Goal: Transaction & Acquisition: Purchase product/service

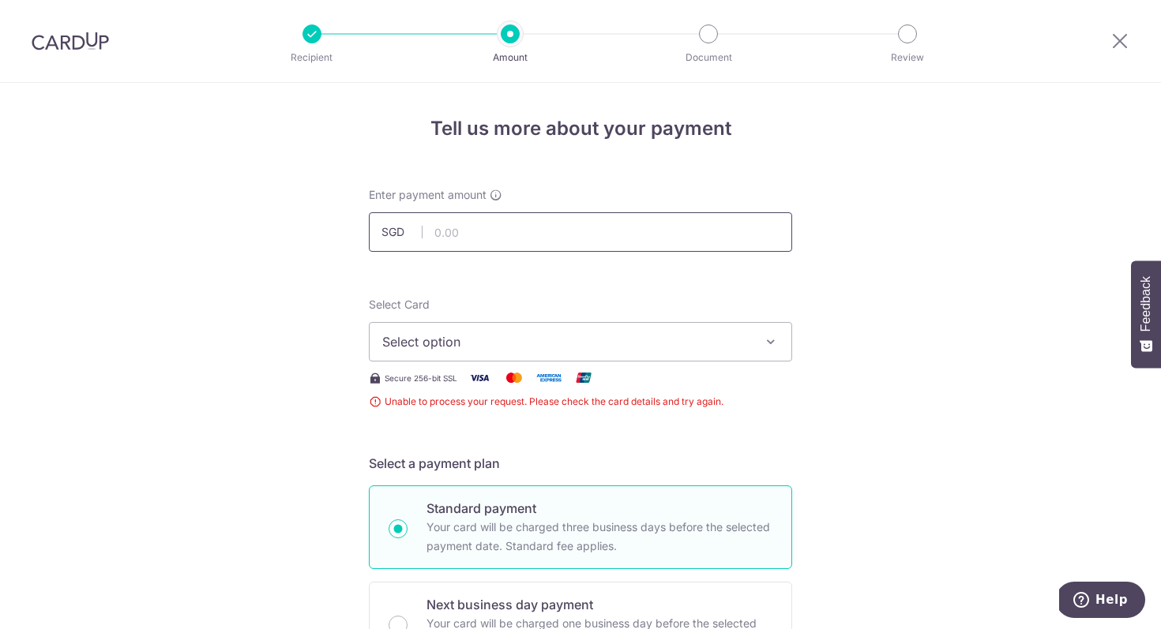
click at [576, 246] on input "text" at bounding box center [580, 231] width 423 height 39
type input "6,700.00"
click at [520, 320] on div "Select Card Select option Add credit card" at bounding box center [580, 329] width 423 height 65
click at [535, 339] on span "Select option" at bounding box center [566, 341] width 368 height 19
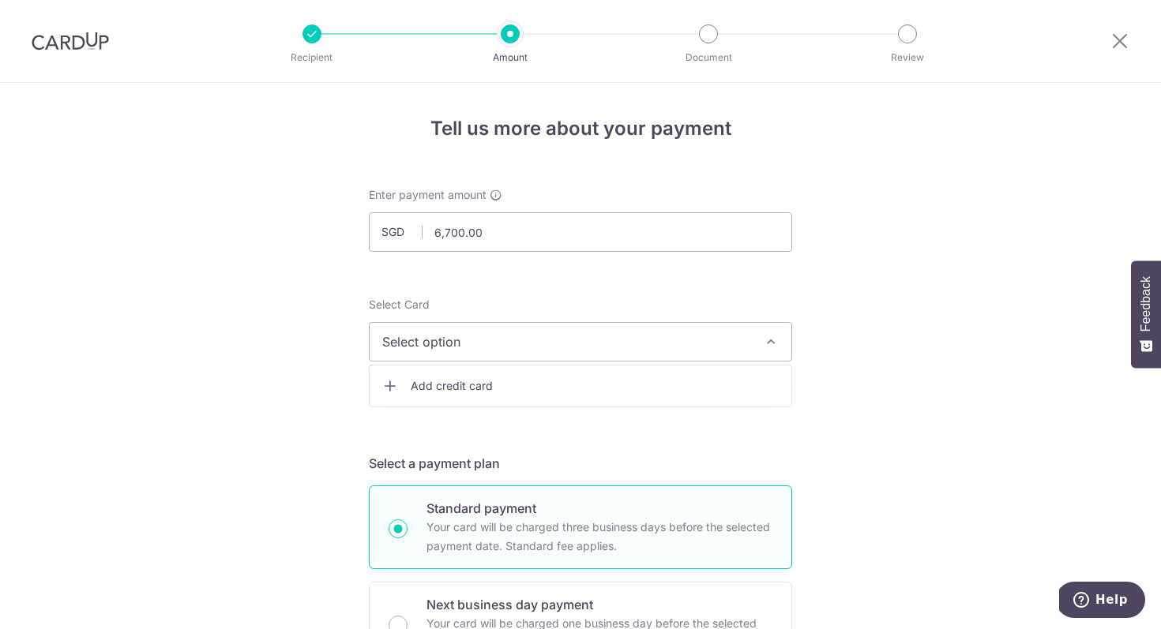
click at [560, 387] on span "Add credit card" at bounding box center [595, 386] width 368 height 16
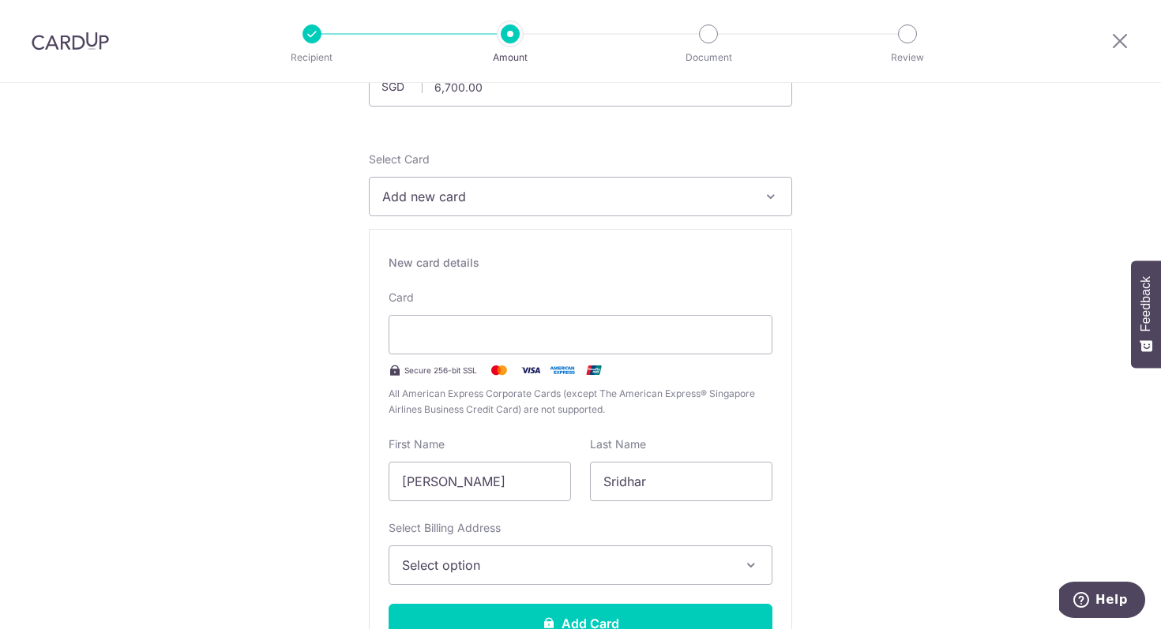
scroll to position [154, 0]
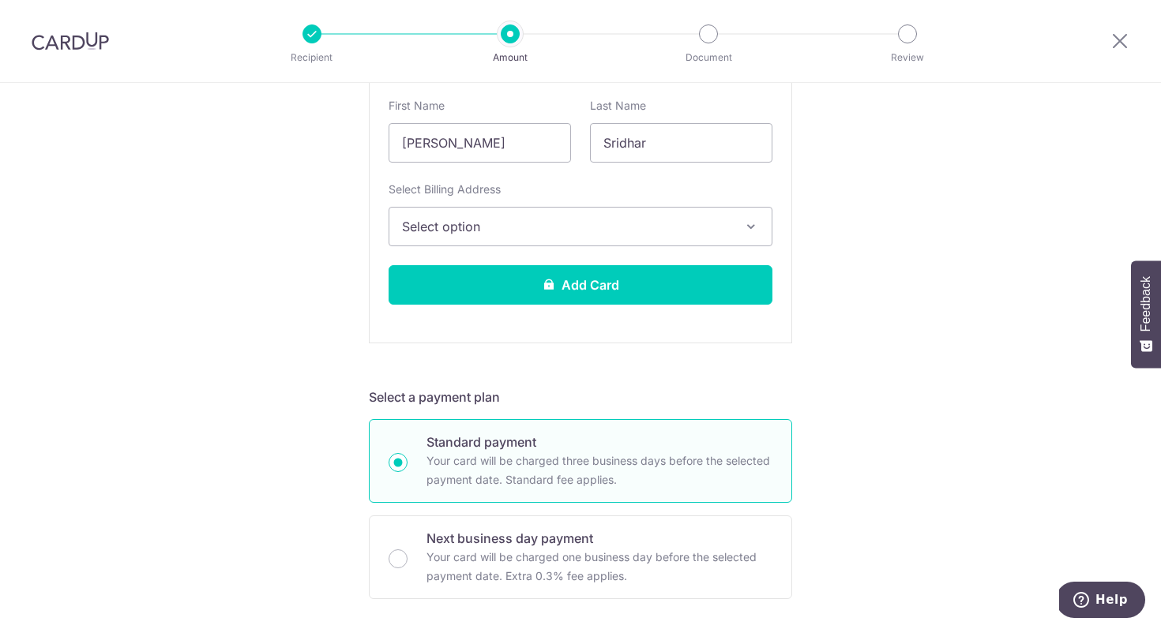
scroll to position [492, 0]
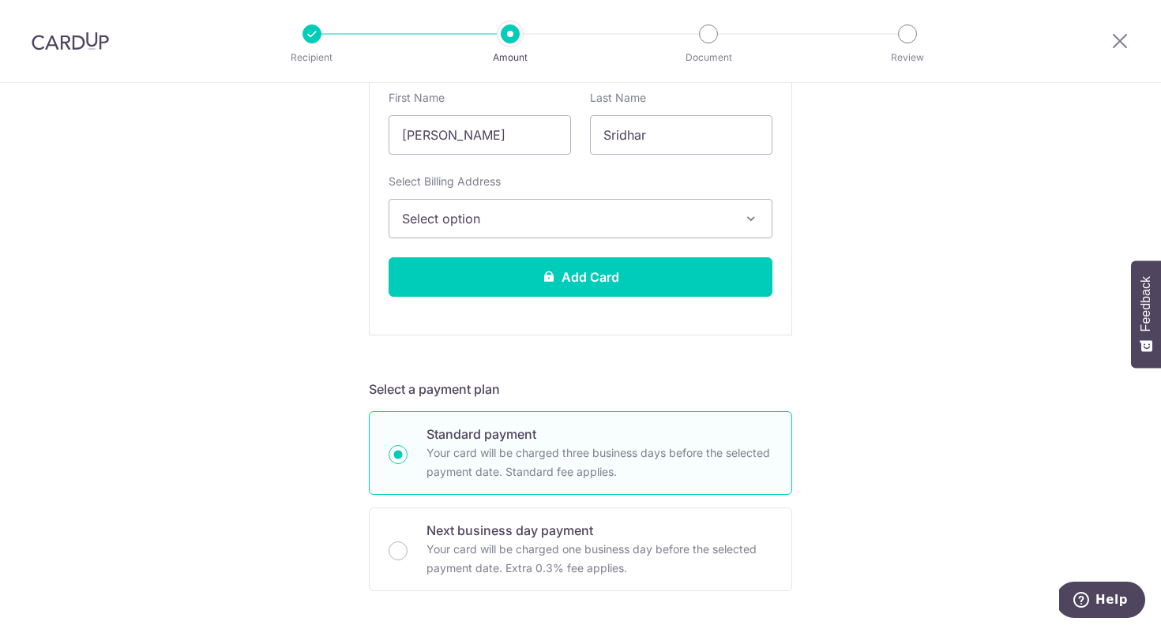
click at [677, 206] on button "Select option" at bounding box center [581, 218] width 384 height 39
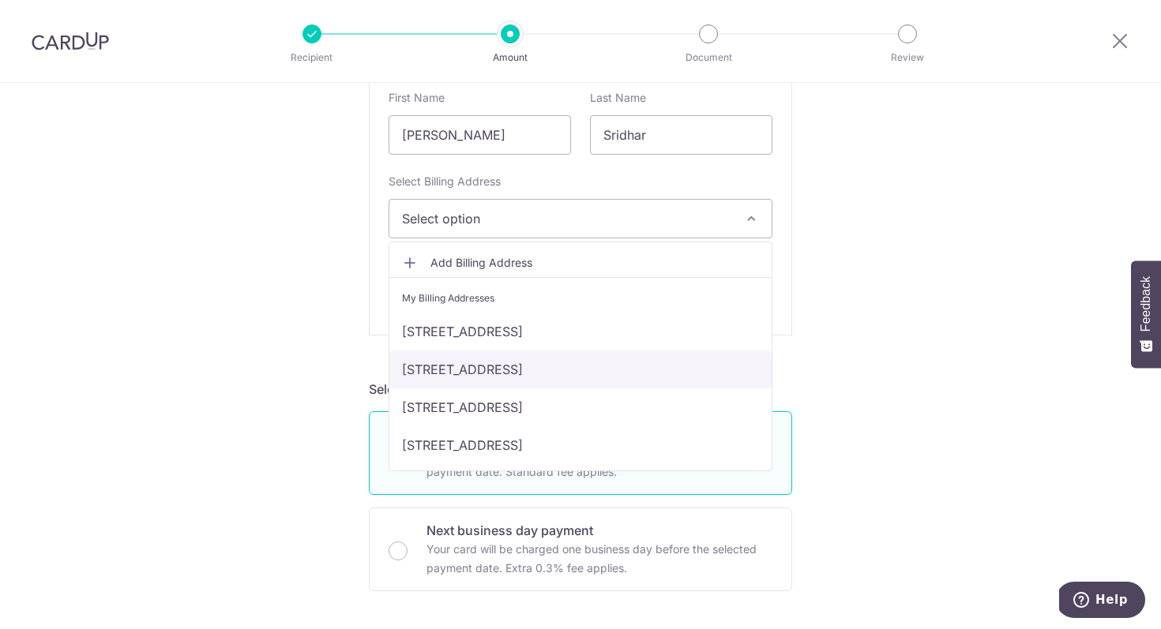
click at [683, 365] on link "[STREET_ADDRESS]" at bounding box center [580, 370] width 382 height 38
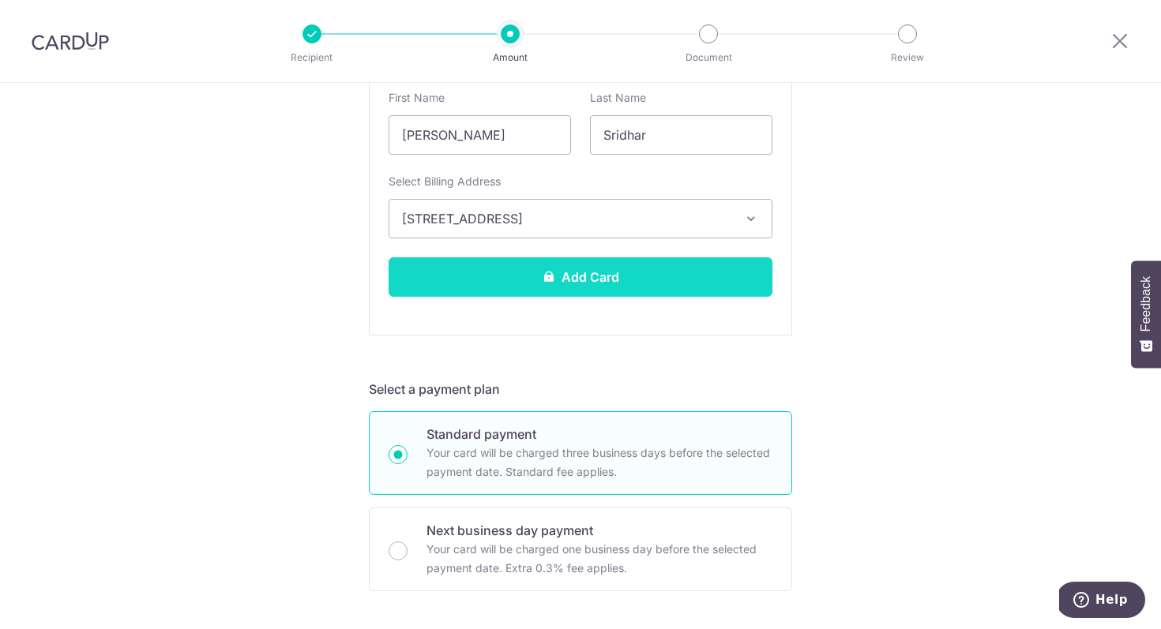
click at [665, 286] on button "Add Card" at bounding box center [581, 276] width 384 height 39
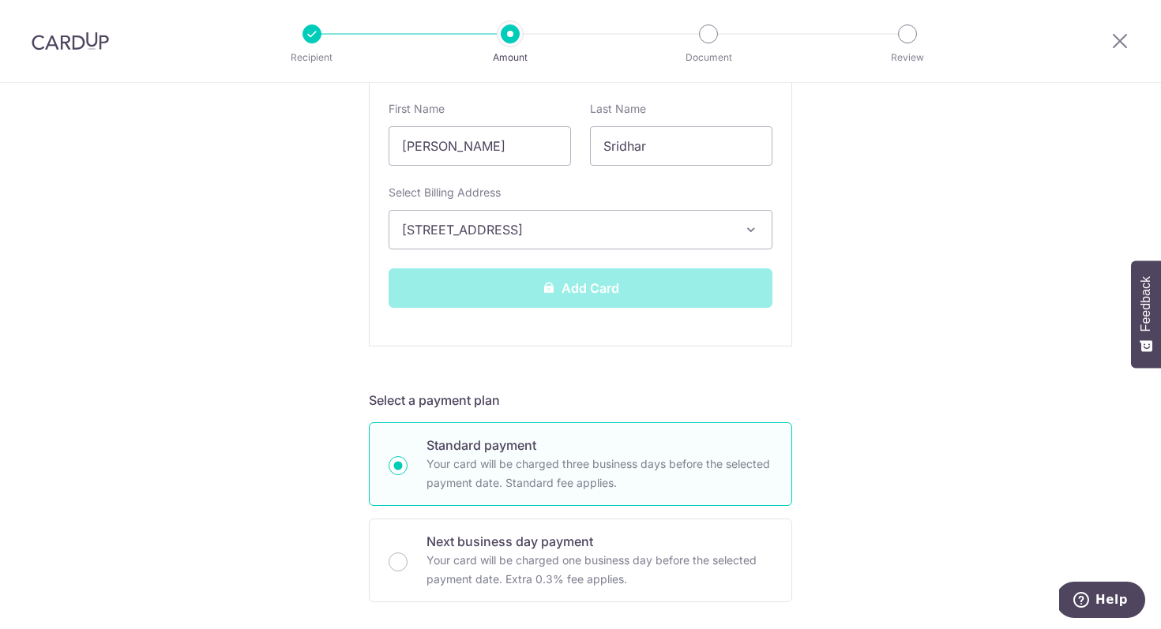
scroll to position [502, 0]
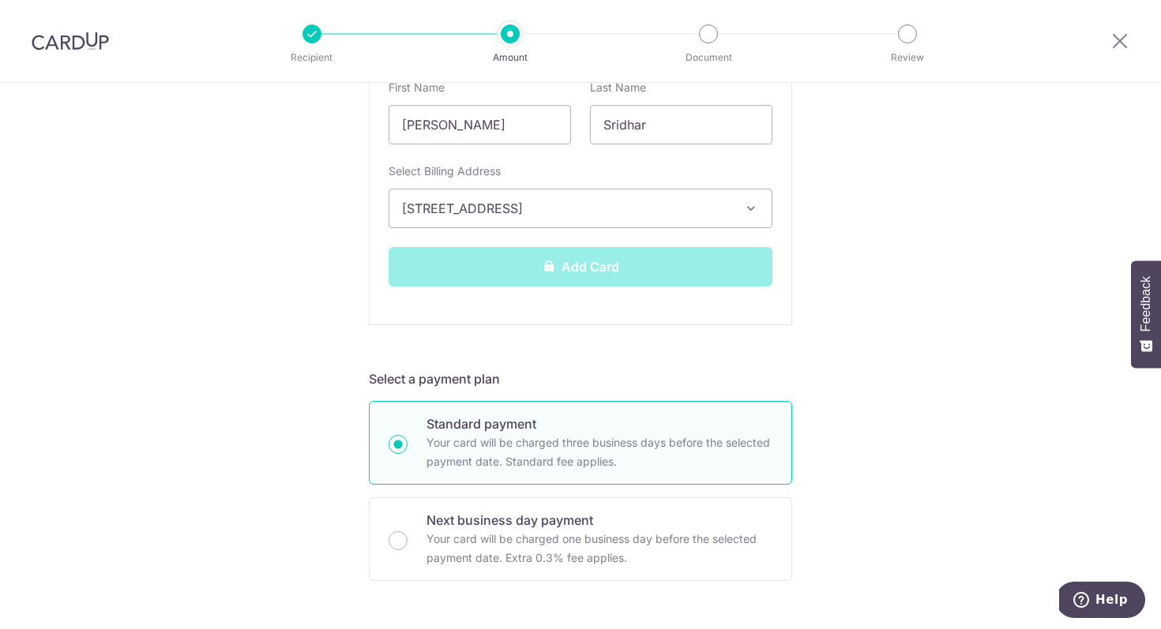
click at [591, 269] on div "Add Card" at bounding box center [580, 266] width 403 height 39
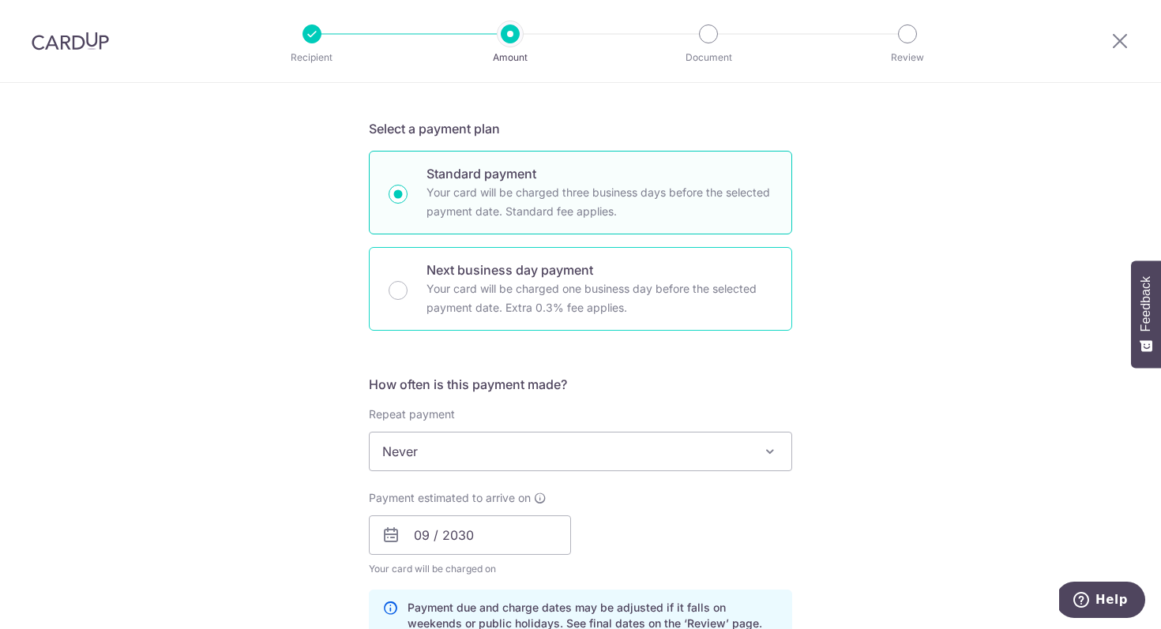
scroll to position [808, 0]
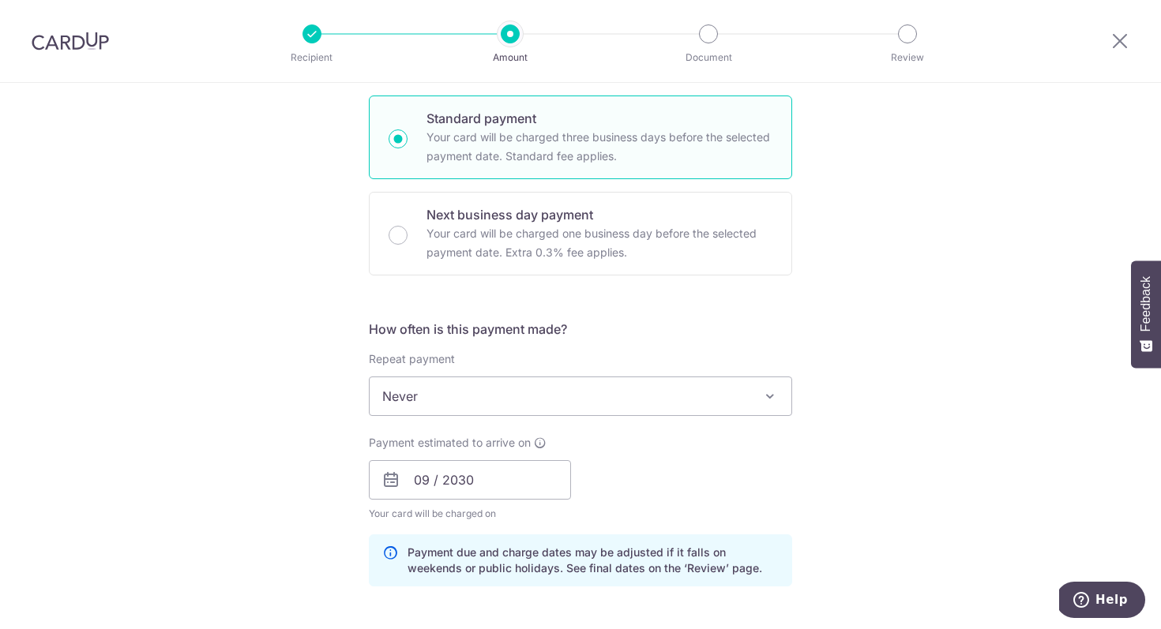
click at [577, 415] on span "Never" at bounding box center [581, 396] width 422 height 38
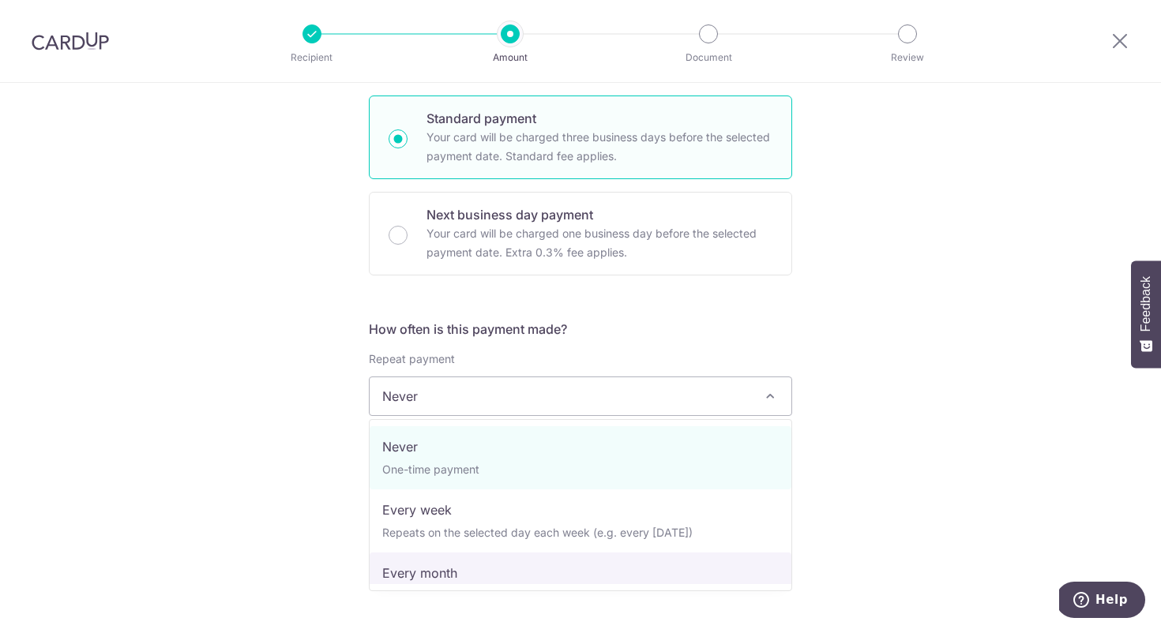
select select "3"
type input "08/02/2026"
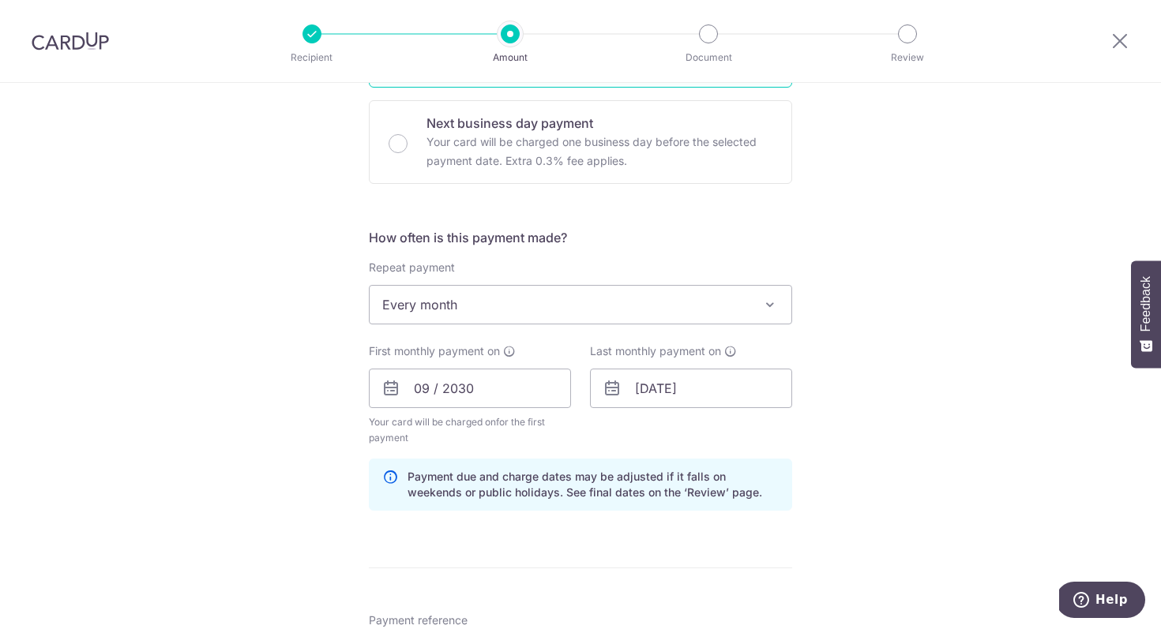
scroll to position [1002, 0]
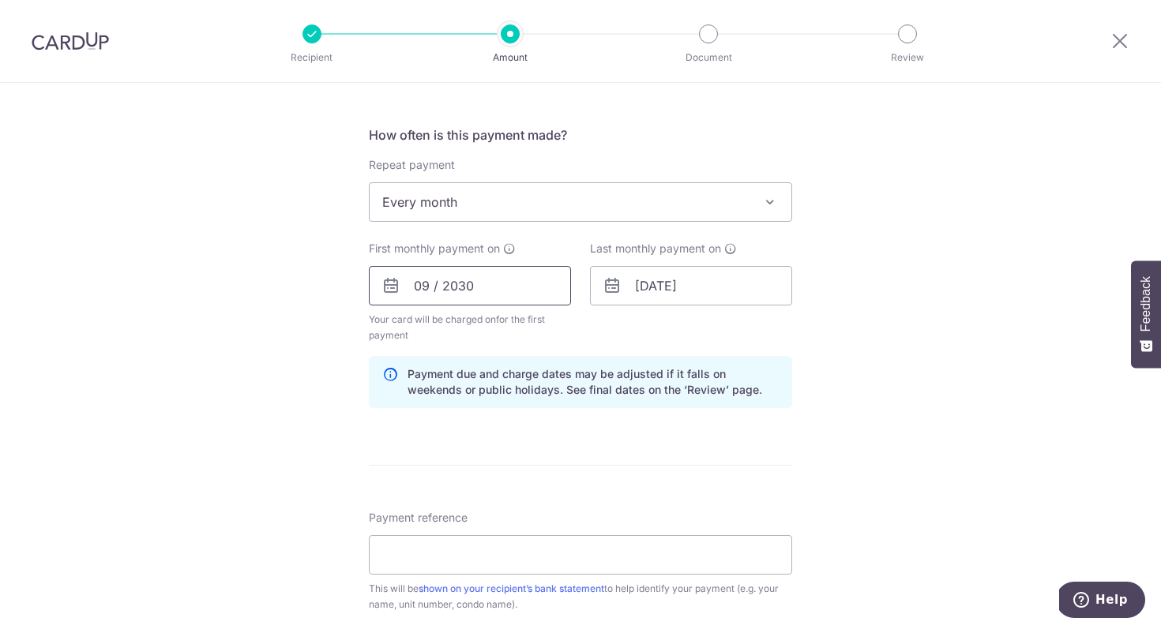
click at [475, 295] on input "09 / 2030" at bounding box center [470, 285] width 202 height 39
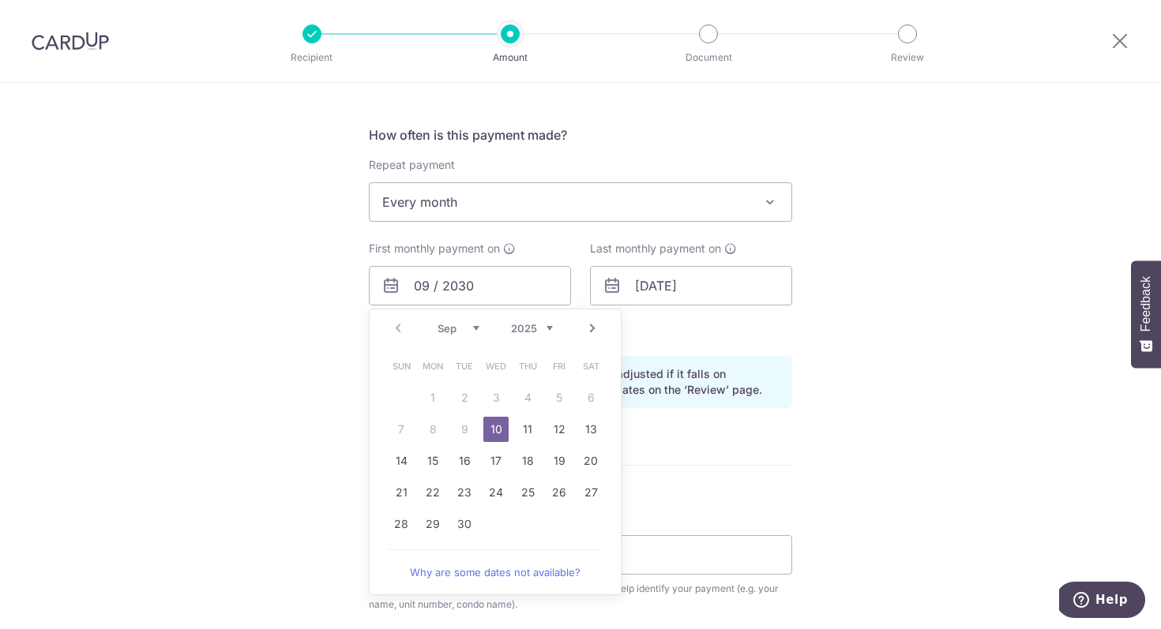
click at [486, 432] on link "10" at bounding box center [495, 429] width 25 height 25
type input "10/09/2025"
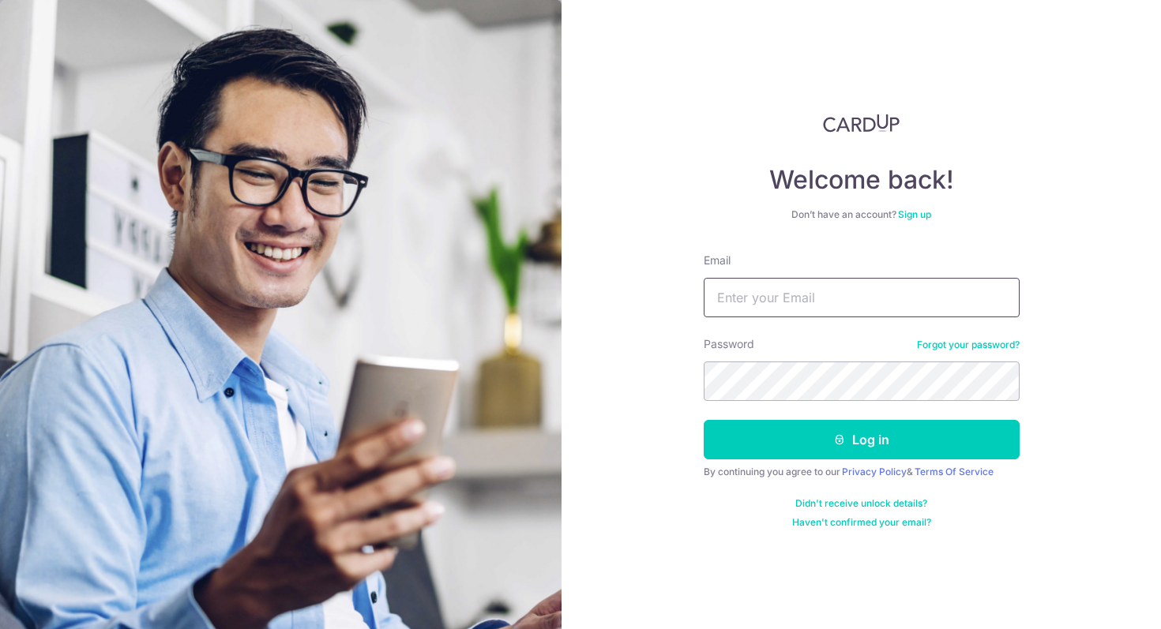
click at [833, 284] on input "Email" at bounding box center [862, 297] width 316 height 39
type input "[EMAIL_ADDRESS][DOMAIN_NAME]"
click at [704, 420] on button "Log in" at bounding box center [862, 439] width 316 height 39
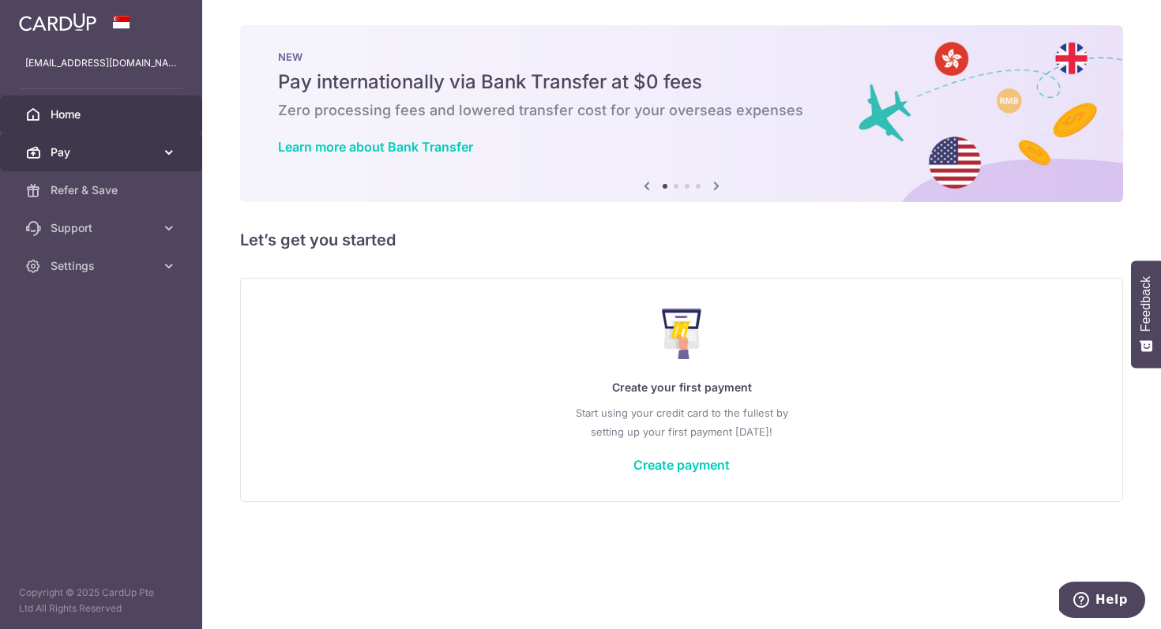
click at [84, 162] on link "Pay" at bounding box center [101, 152] width 202 height 38
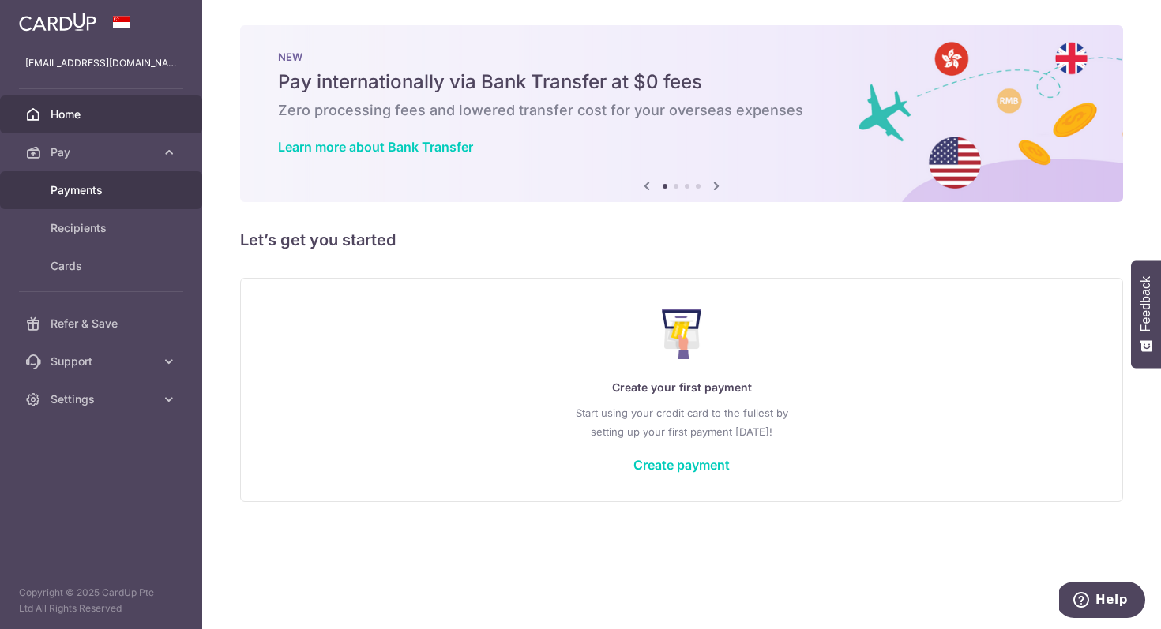
click at [102, 193] on span "Payments" at bounding box center [103, 190] width 104 height 16
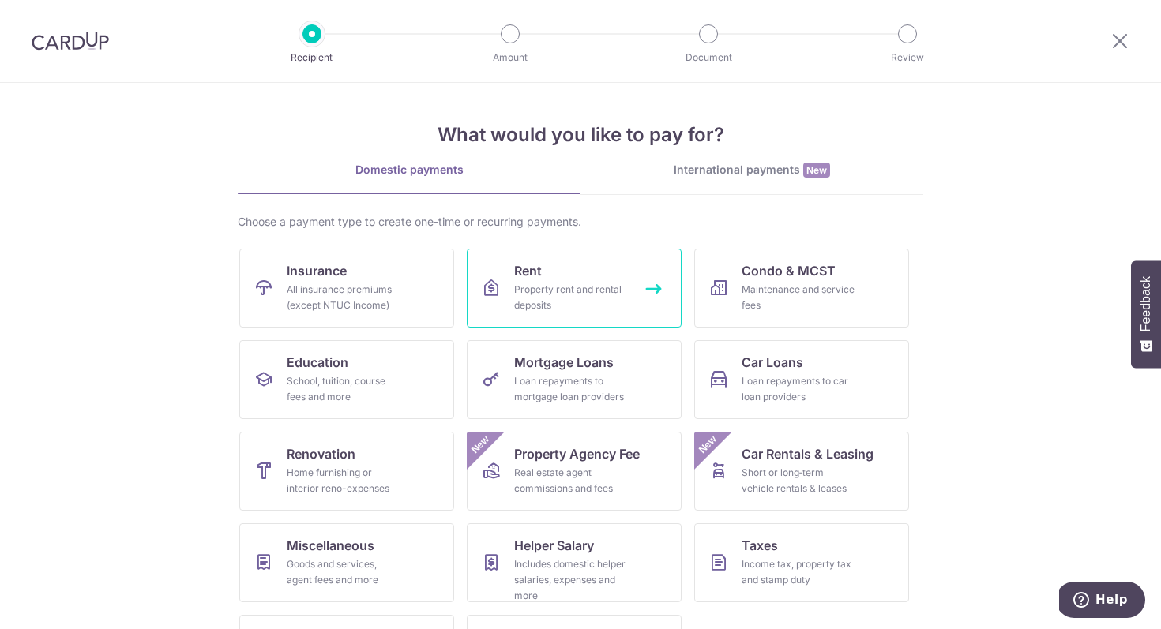
click at [607, 272] on link "Rent Property rent and rental deposits" at bounding box center [574, 288] width 215 height 79
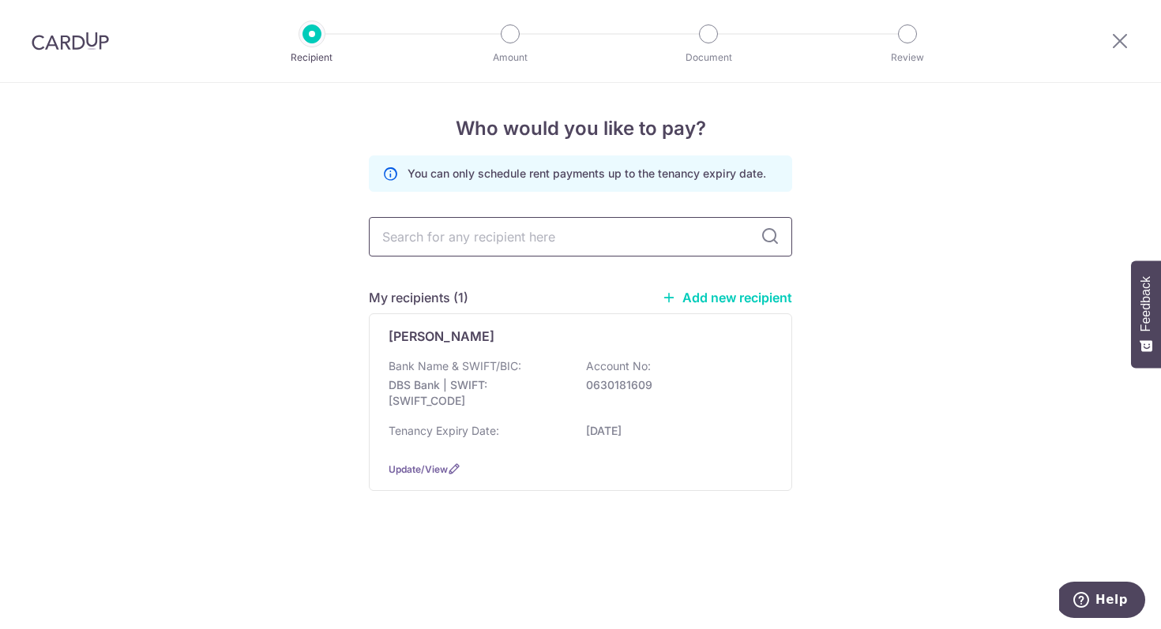
click at [590, 251] on input "text" at bounding box center [580, 236] width 423 height 39
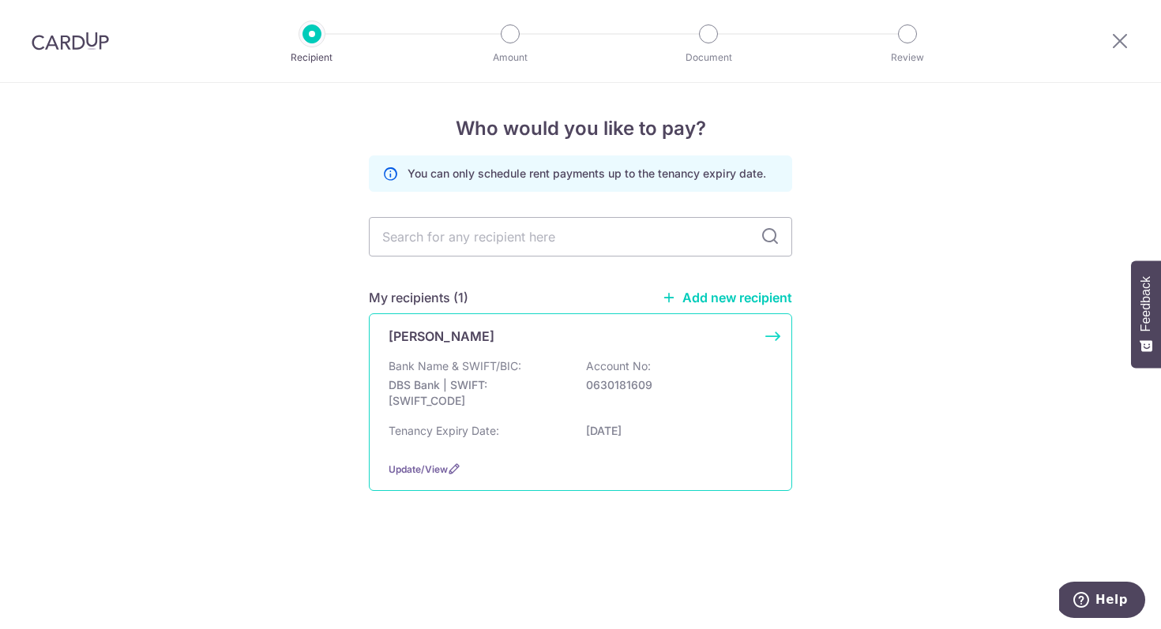
click at [589, 395] on div "Bank Name & SWIFT/BIC: DBS Bank | SWIFT: DBSSSGSGXXX Account No: 0630181609" at bounding box center [581, 388] width 384 height 58
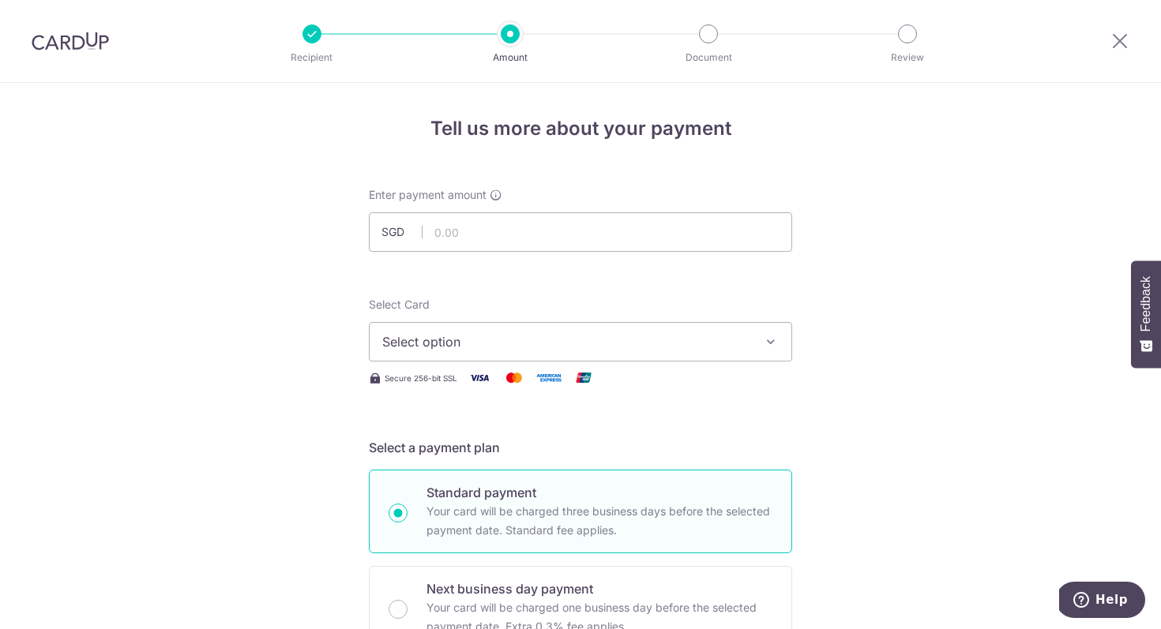
click at [653, 329] on button "Select option" at bounding box center [580, 341] width 423 height 39
click at [601, 378] on span "Add credit card" at bounding box center [595, 386] width 368 height 16
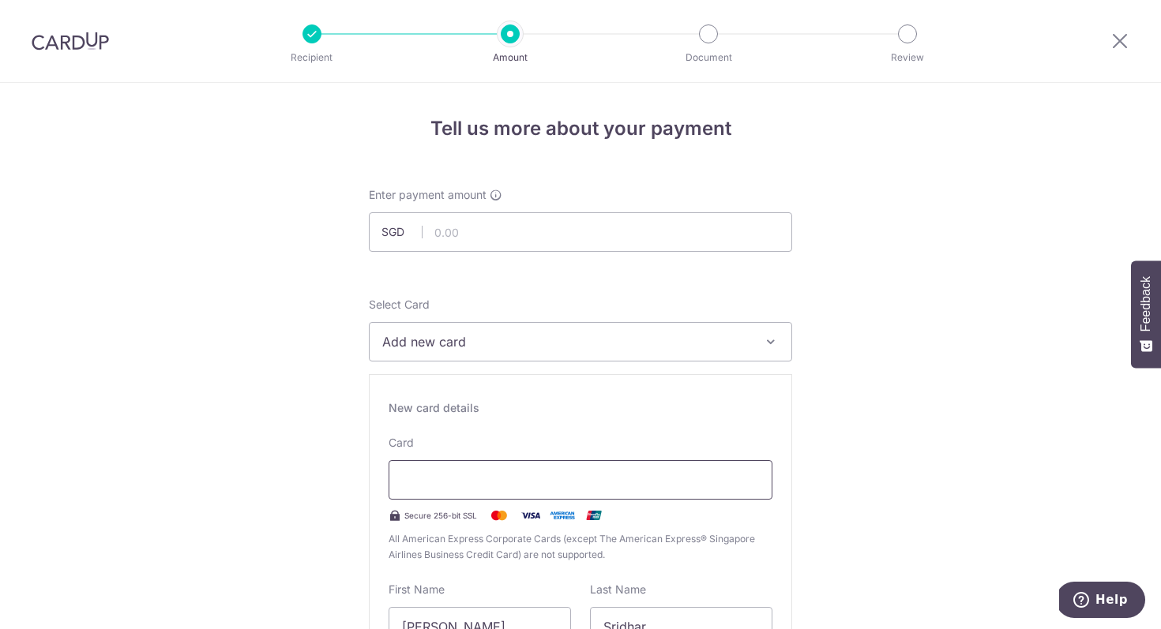
click at [598, 497] on div at bounding box center [581, 479] width 384 height 39
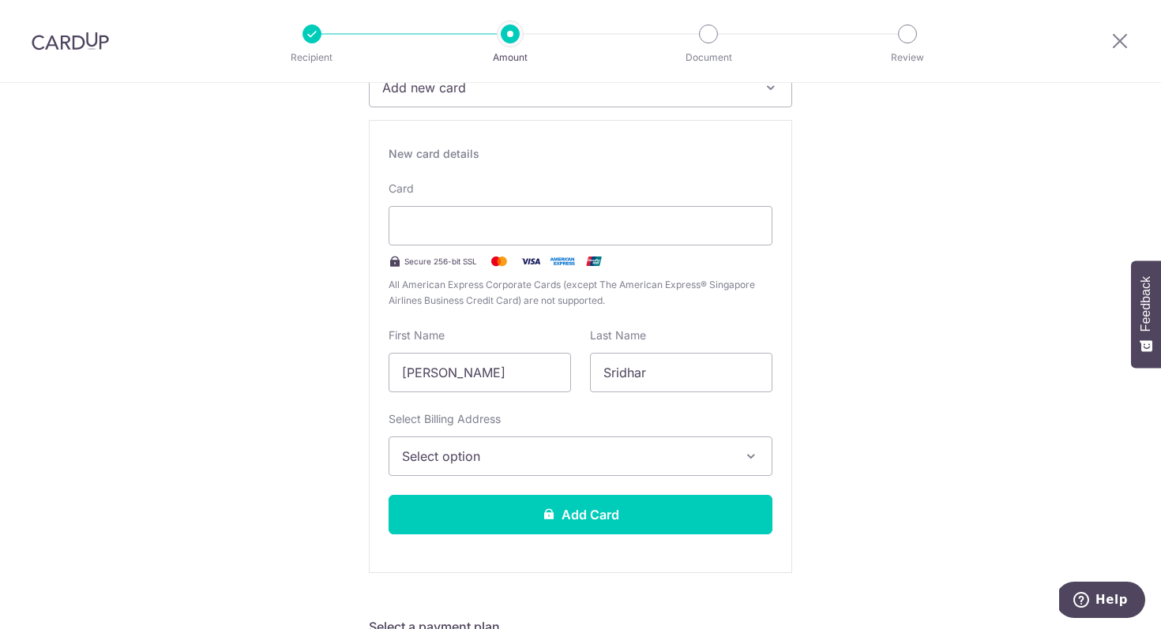
scroll to position [302, 0]
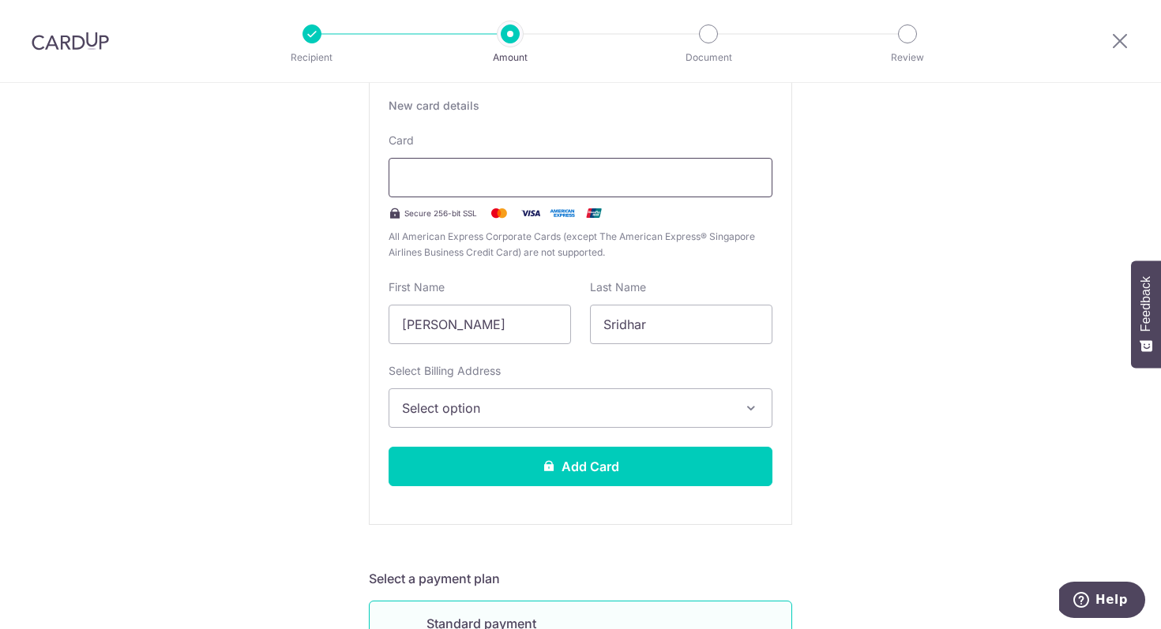
click at [494, 191] on div at bounding box center [581, 177] width 384 height 39
type input "09 / 2030"
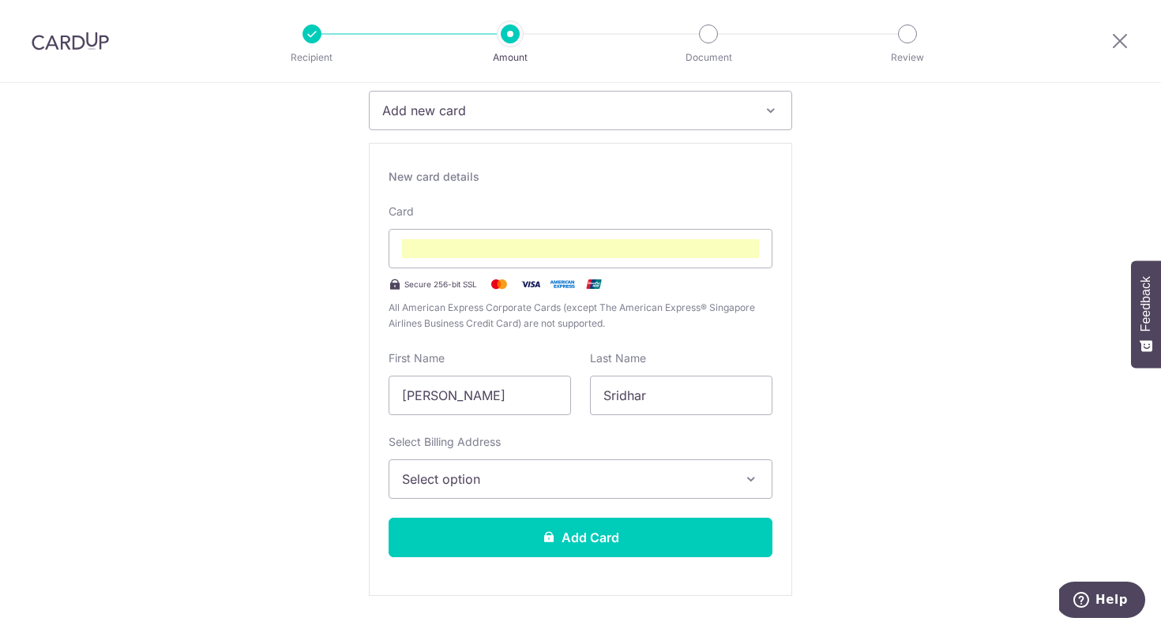
scroll to position [254, 0]
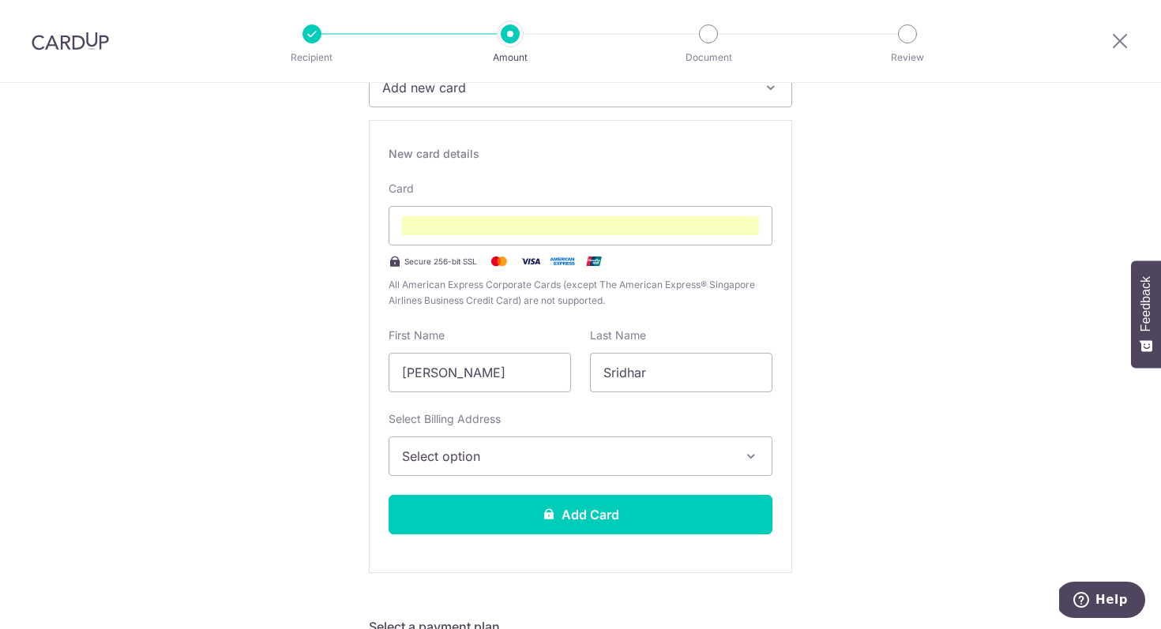
click at [550, 445] on button "Select option" at bounding box center [581, 456] width 384 height 39
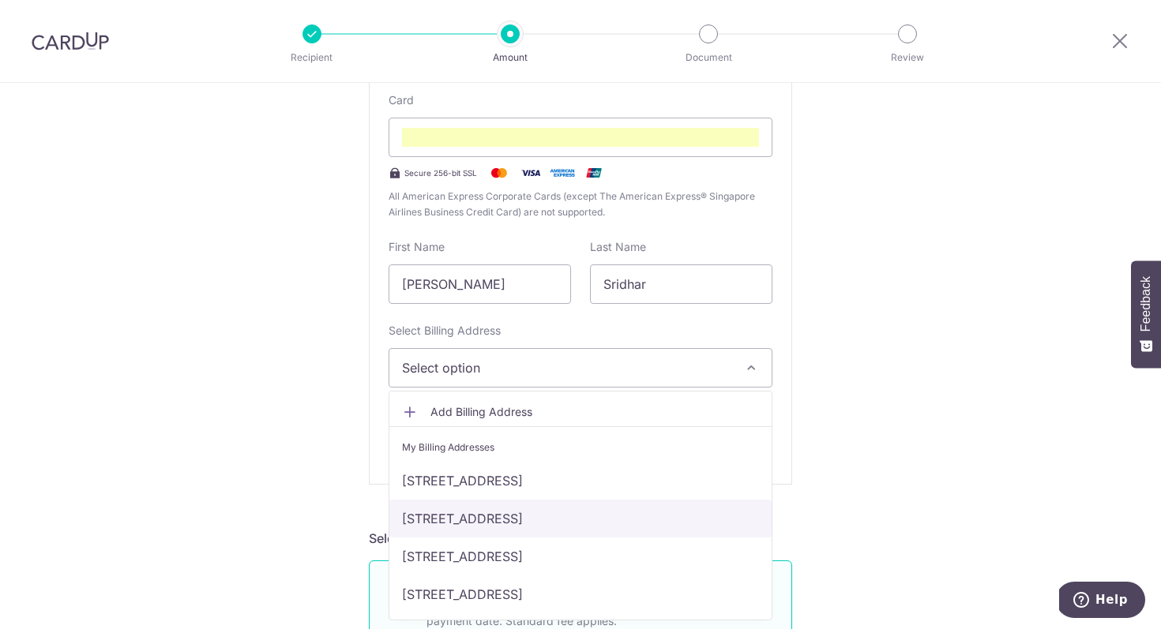
scroll to position [347, 0]
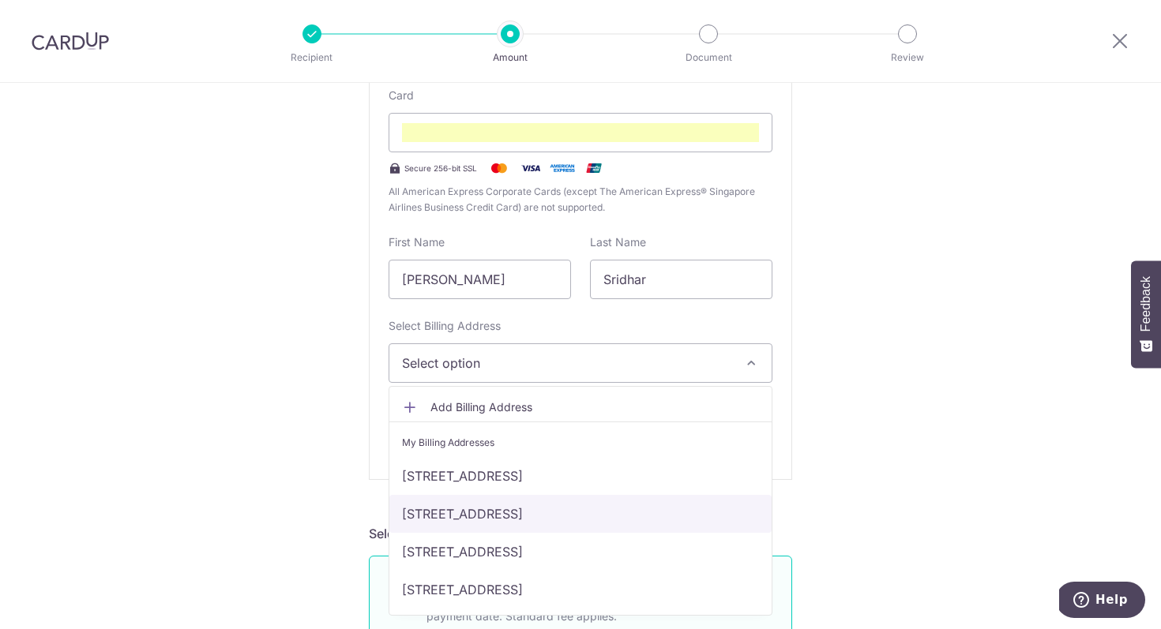
click at [567, 516] on link "[STREET_ADDRESS]" at bounding box center [580, 514] width 382 height 38
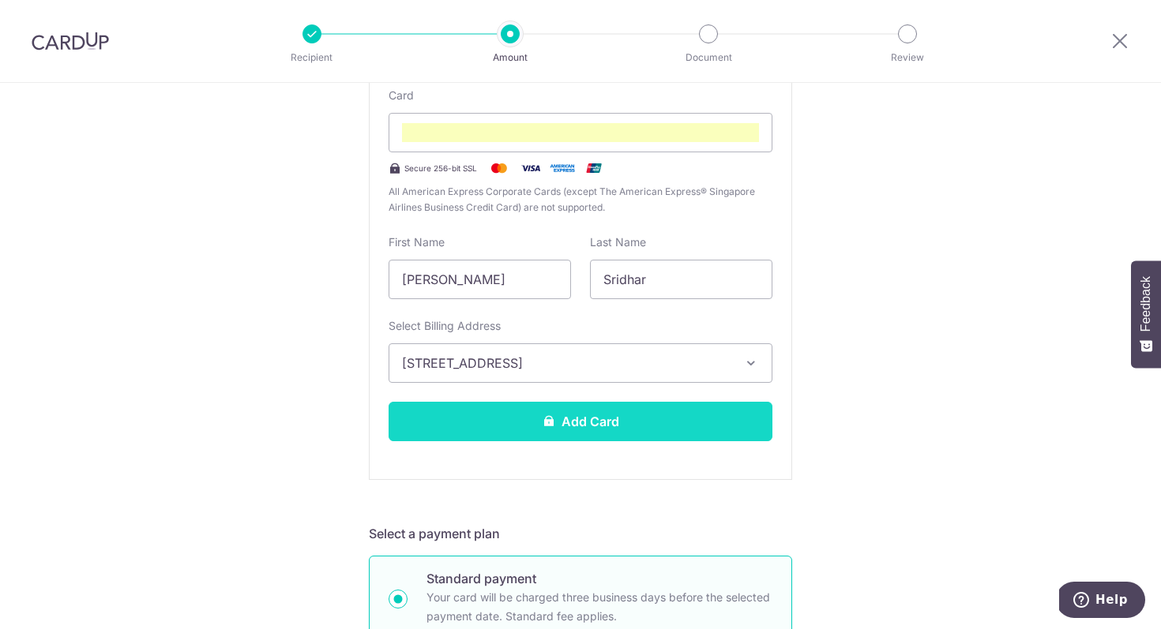
click at [605, 414] on button "Add Card" at bounding box center [581, 421] width 384 height 39
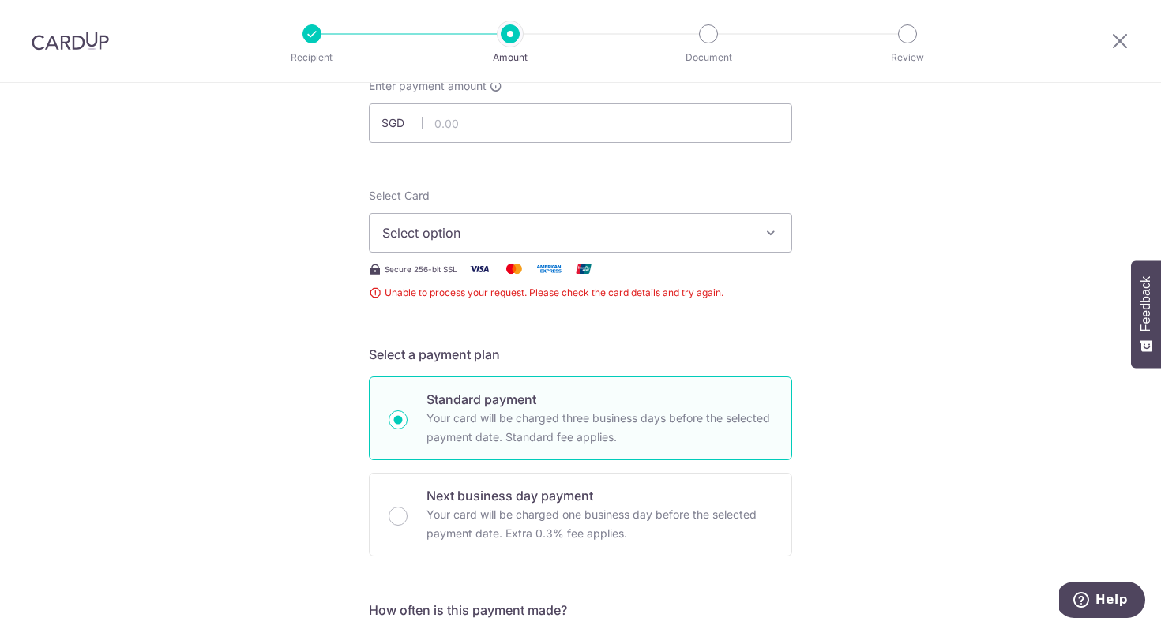
scroll to position [99, 0]
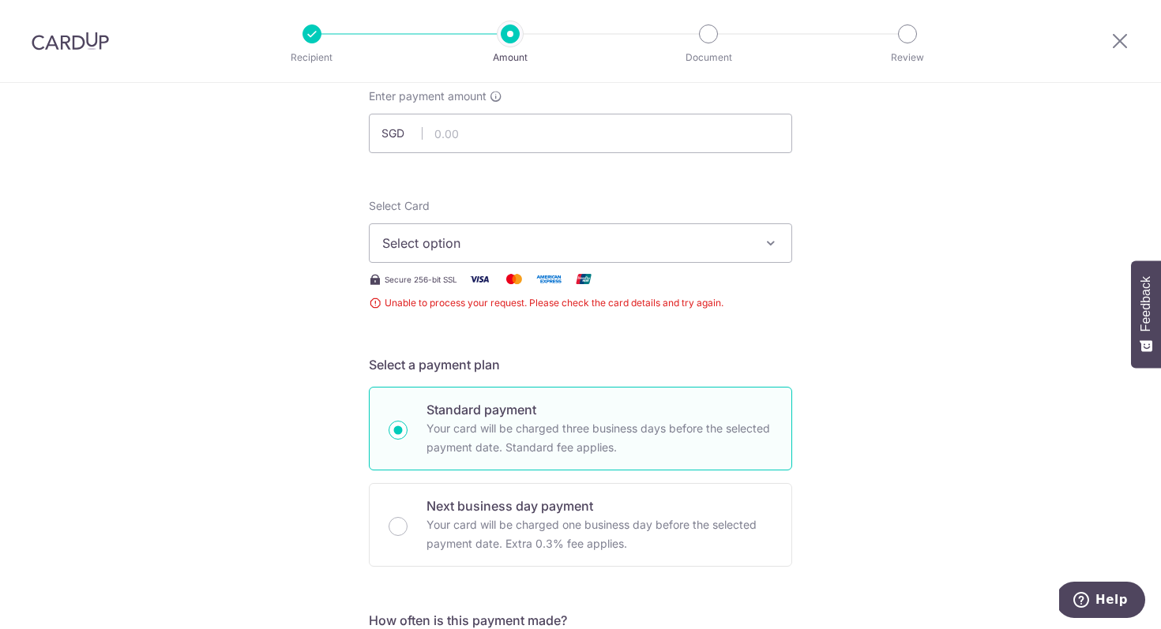
click at [655, 232] on button "Select option" at bounding box center [580, 242] width 423 height 39
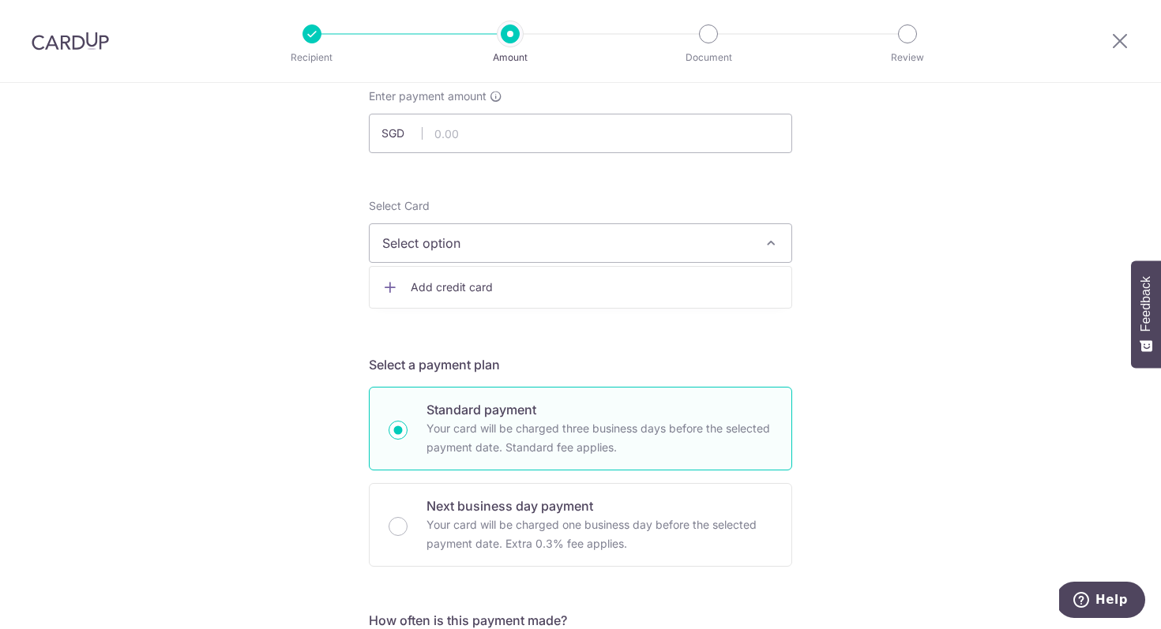
click at [646, 297] on link "Add credit card" at bounding box center [581, 287] width 422 height 28
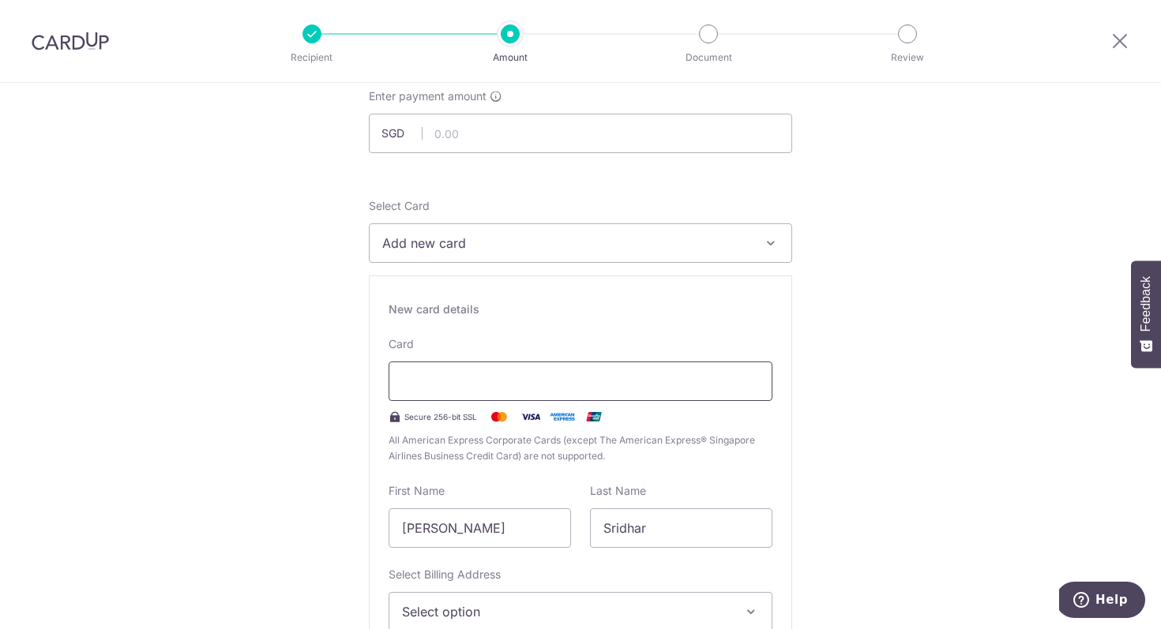
click at [646, 366] on div at bounding box center [581, 381] width 384 height 39
